Goal: Information Seeking & Learning: Learn about a topic

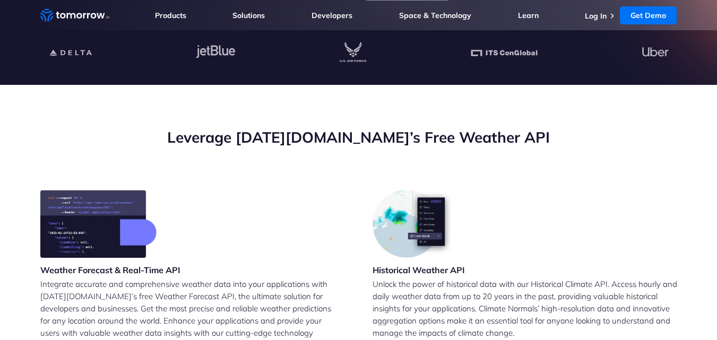
scroll to position [1277, 0]
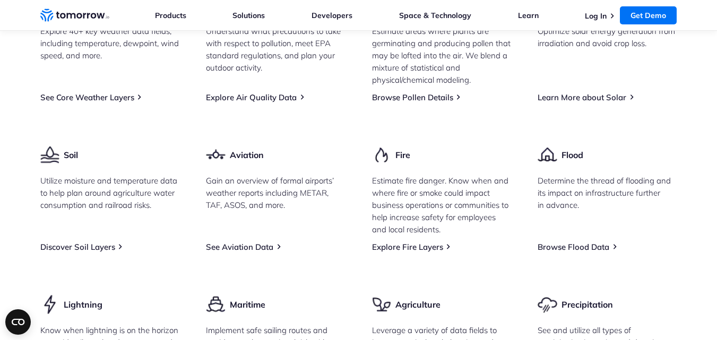
click at [716, 191] on html "Consent Details [#IABV2SETTINGS#] About This website uses cookies [DATE][DOMAIN…" at bounding box center [358, 39] width 717 height 2903
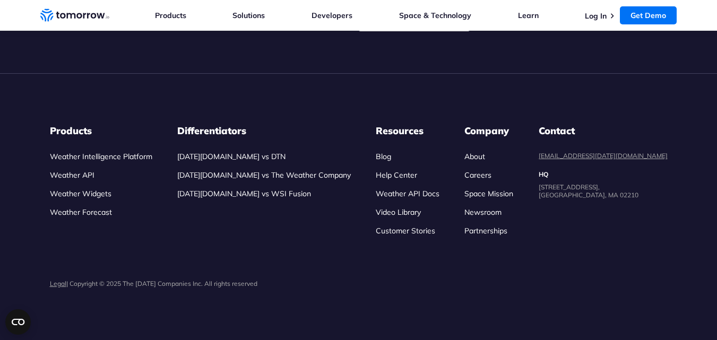
scroll to position [2817, 0]
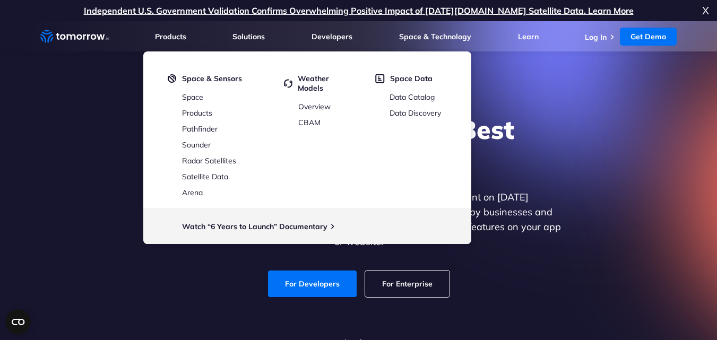
scroll to position [297, 0]
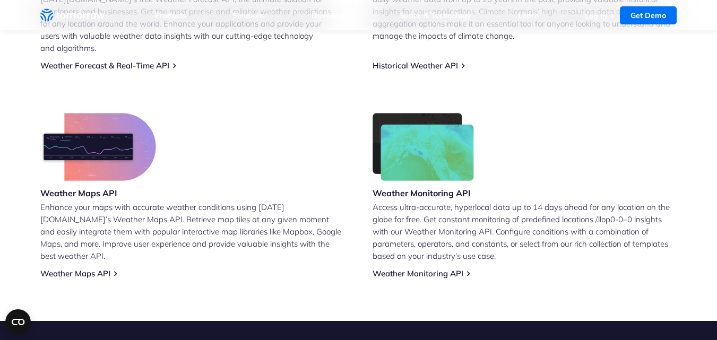
scroll to position [595, 0]
